Goal: Find specific page/section: Find specific page/section

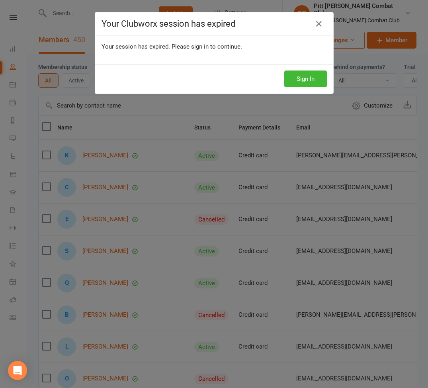
select select "100"
click at [307, 81] on button "Sign In" at bounding box center [306, 79] width 43 height 17
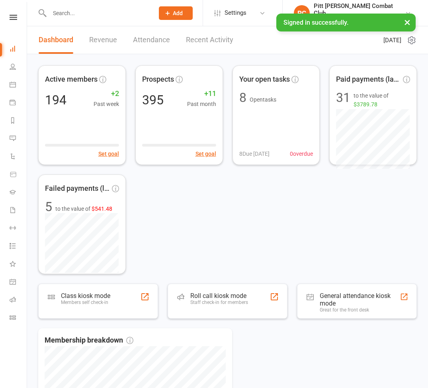
click at [69, 15] on input "text" at bounding box center [98, 13] width 102 height 11
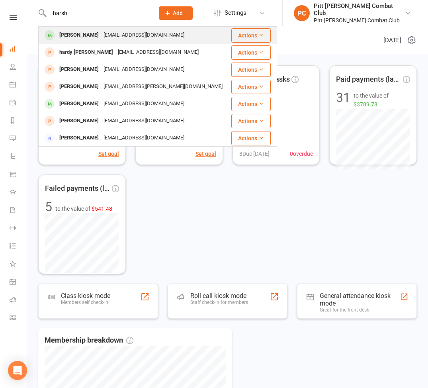
type input "harsh"
click at [82, 39] on div "[PERSON_NAME]" at bounding box center [79, 35] width 44 height 12
